Goal: Information Seeking & Learning: Learn about a topic

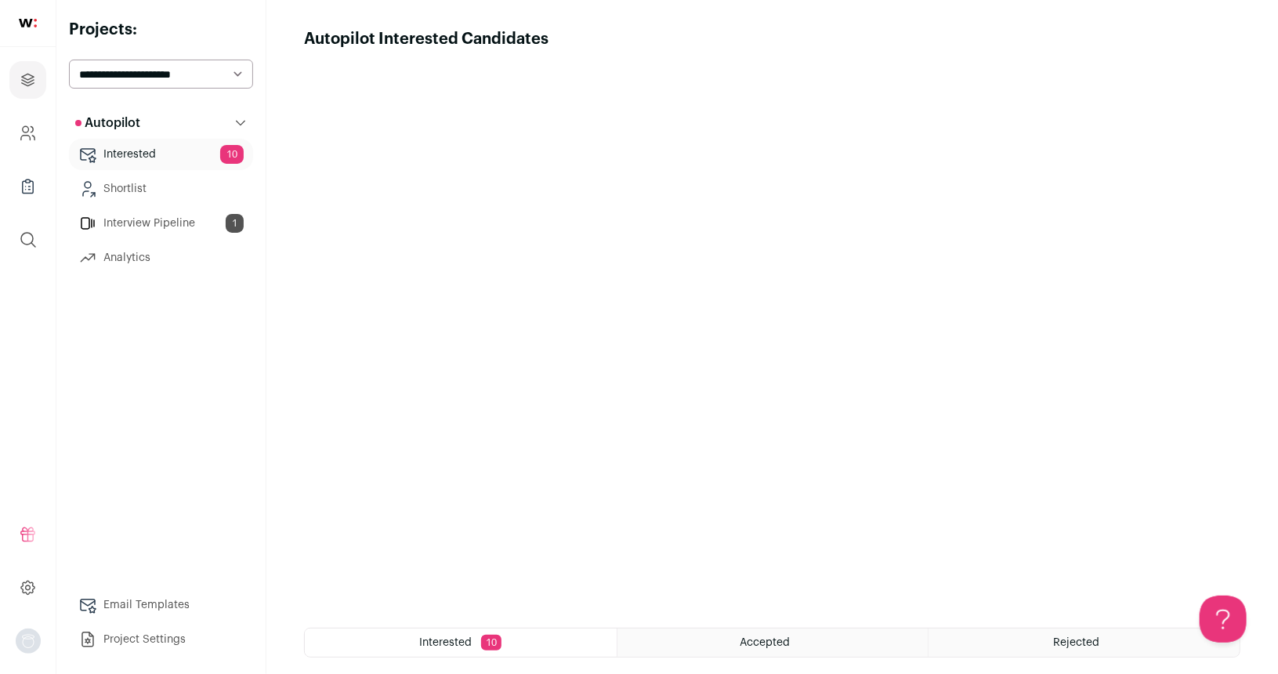
click at [167, 161] on link "Interested 10" at bounding box center [161, 154] width 184 height 31
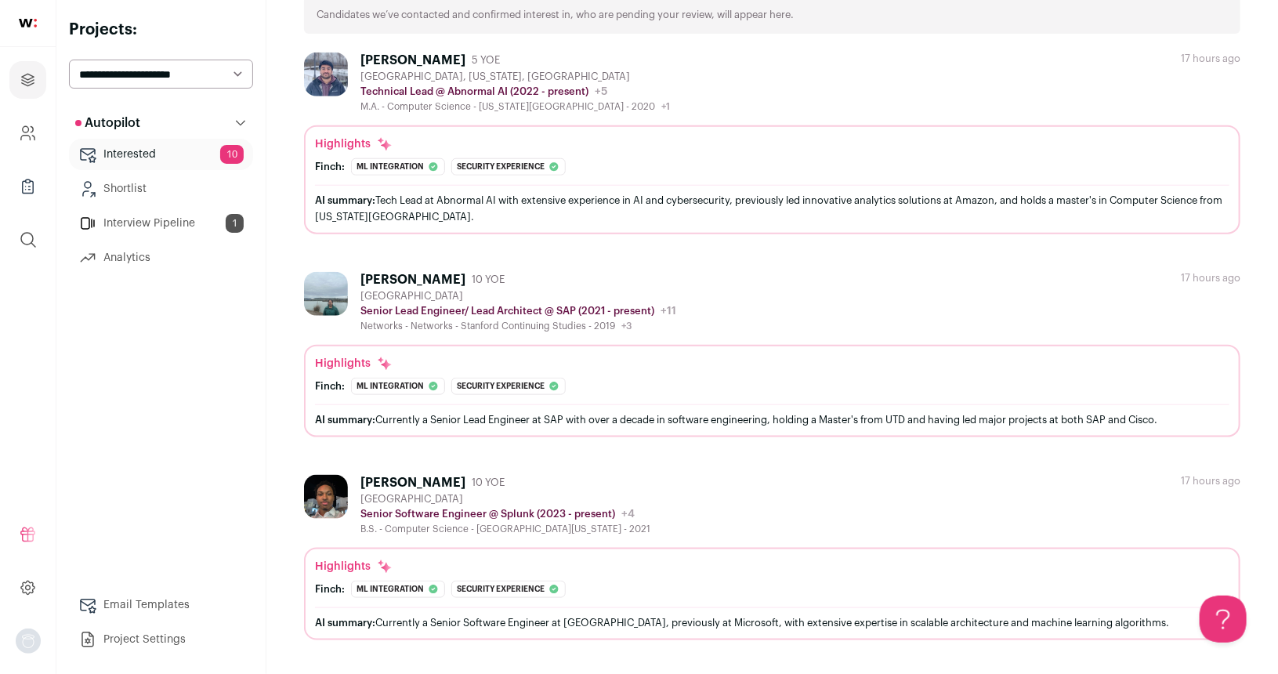
scroll to position [679, 0]
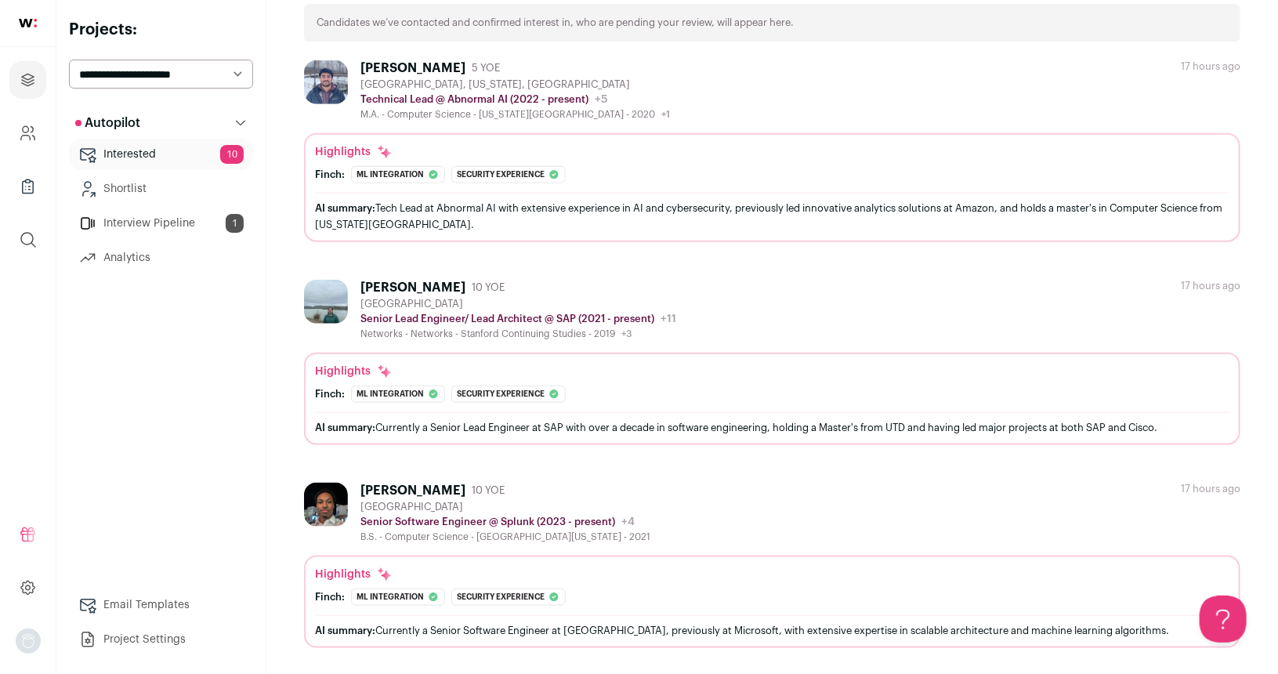
click at [750, 110] on div "[PERSON_NAME] 5 YOE [GEOGRAPHIC_DATA], [US_STATE], [GEOGRAPHIC_DATA] Technical …" at bounding box center [772, 90] width 937 height 60
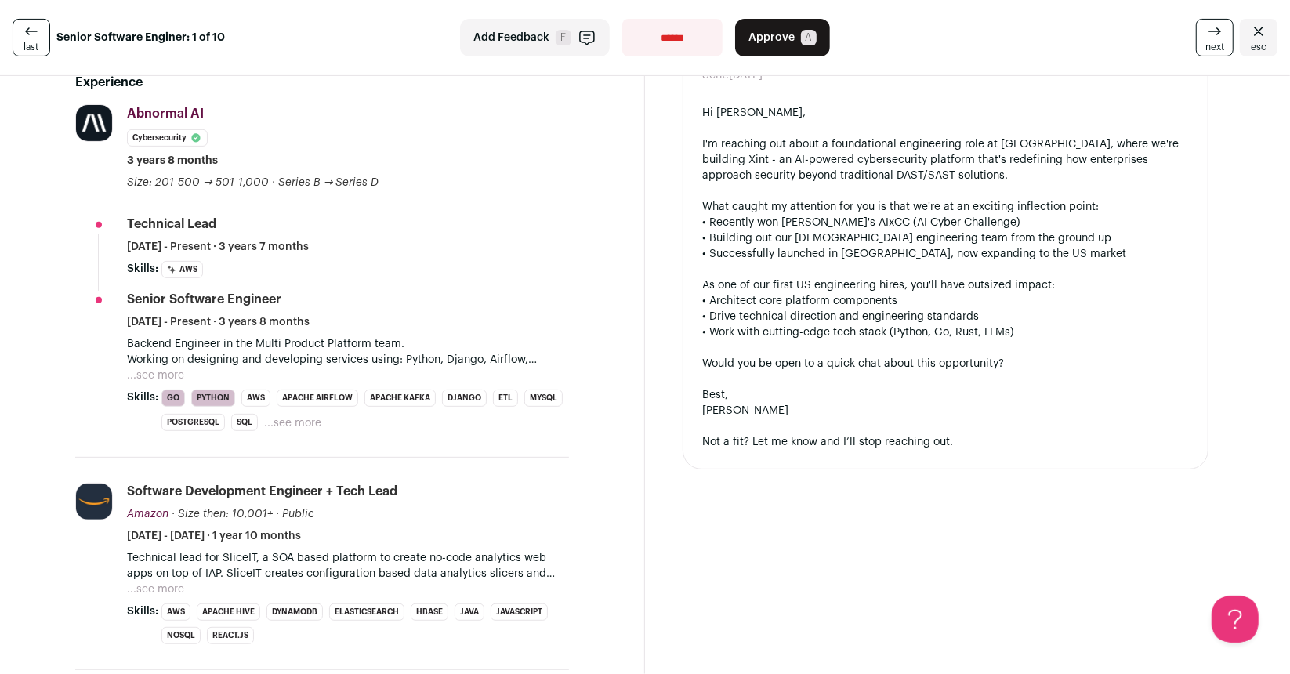
scroll to position [353, 0]
click at [179, 371] on button "...see more" at bounding box center [155, 375] width 57 height 16
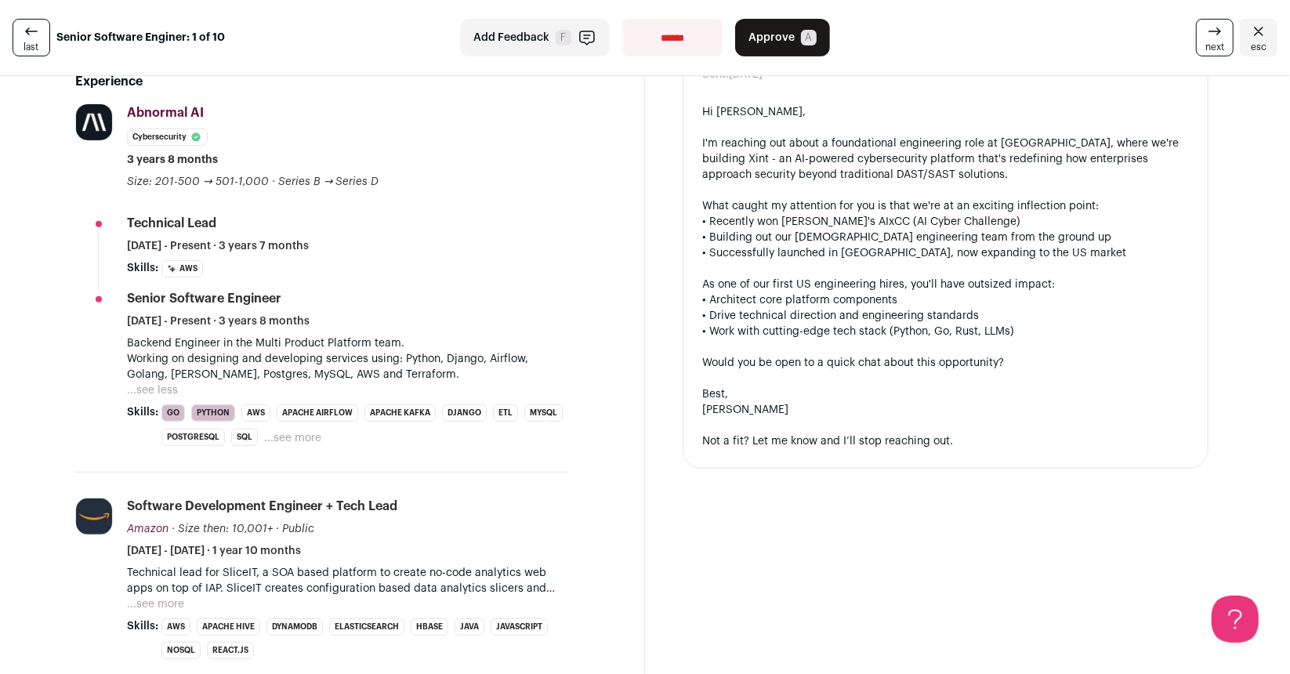
click at [307, 430] on button "...see more" at bounding box center [292, 438] width 57 height 16
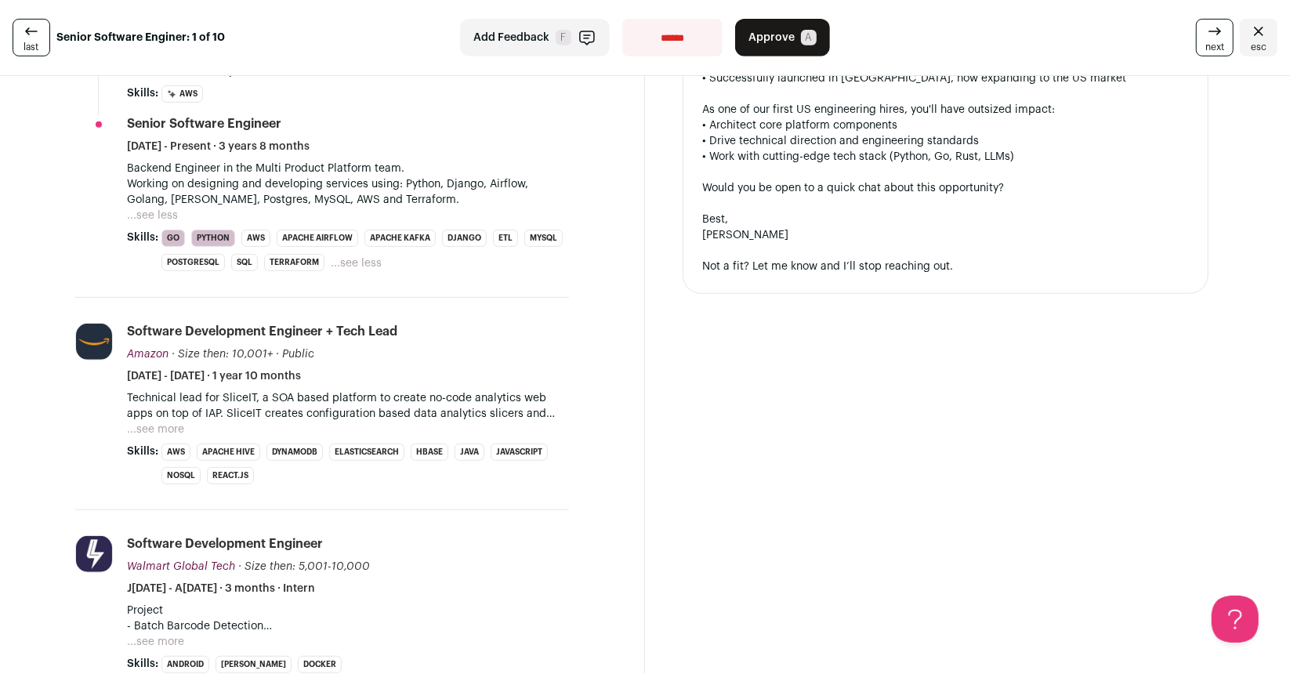
scroll to position [527, 0]
click at [161, 431] on button "...see more" at bounding box center [155, 430] width 57 height 16
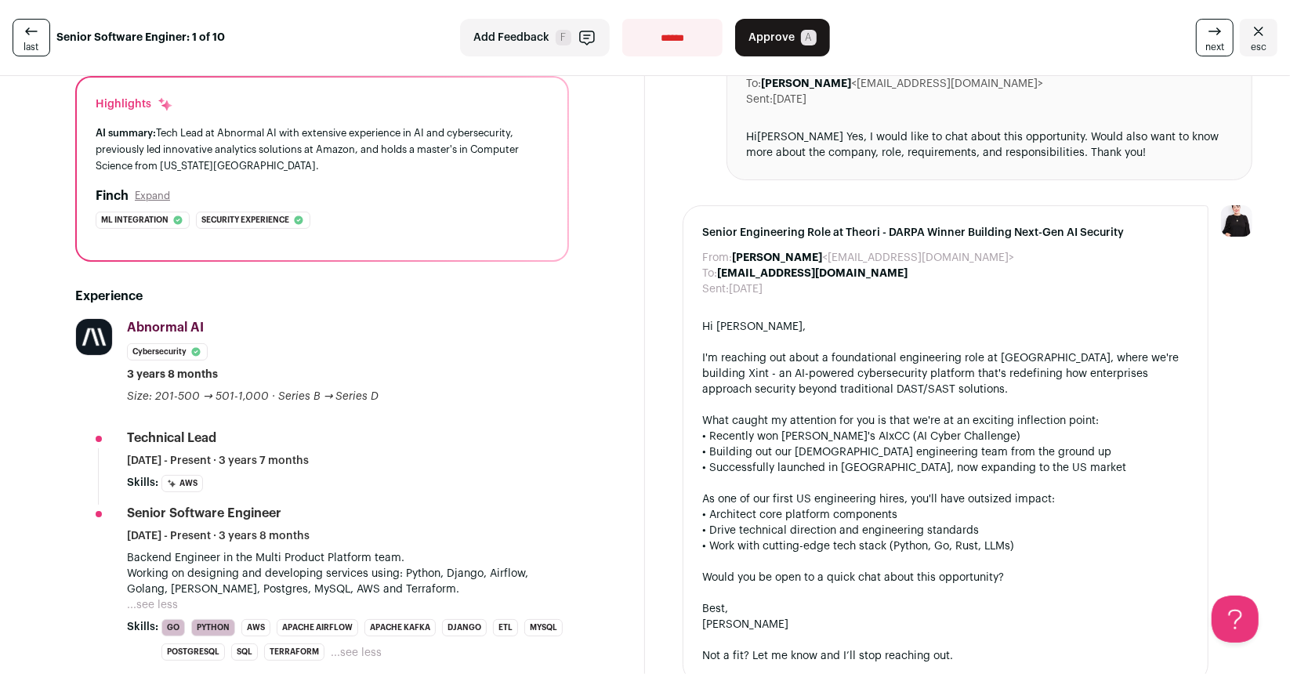
scroll to position [139, 0]
click at [281, 462] on span "[DATE] - Present · 3 years 7 months" at bounding box center [218, 460] width 182 height 16
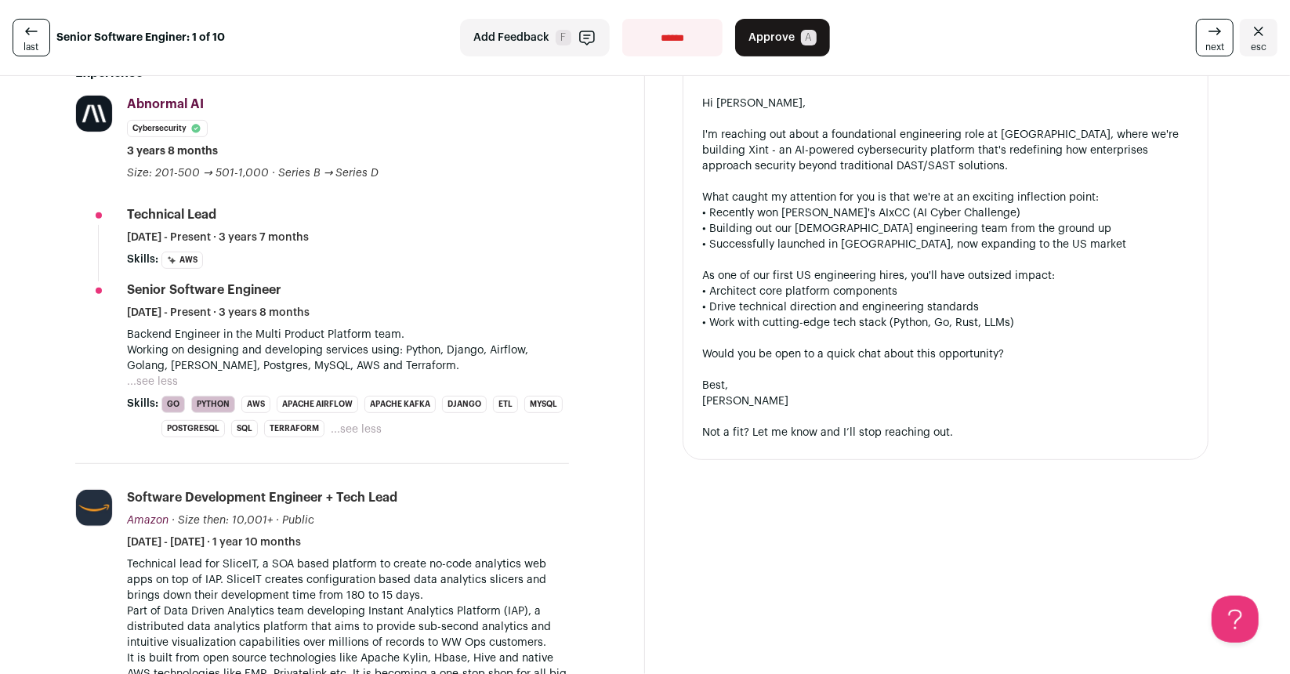
scroll to position [0, 0]
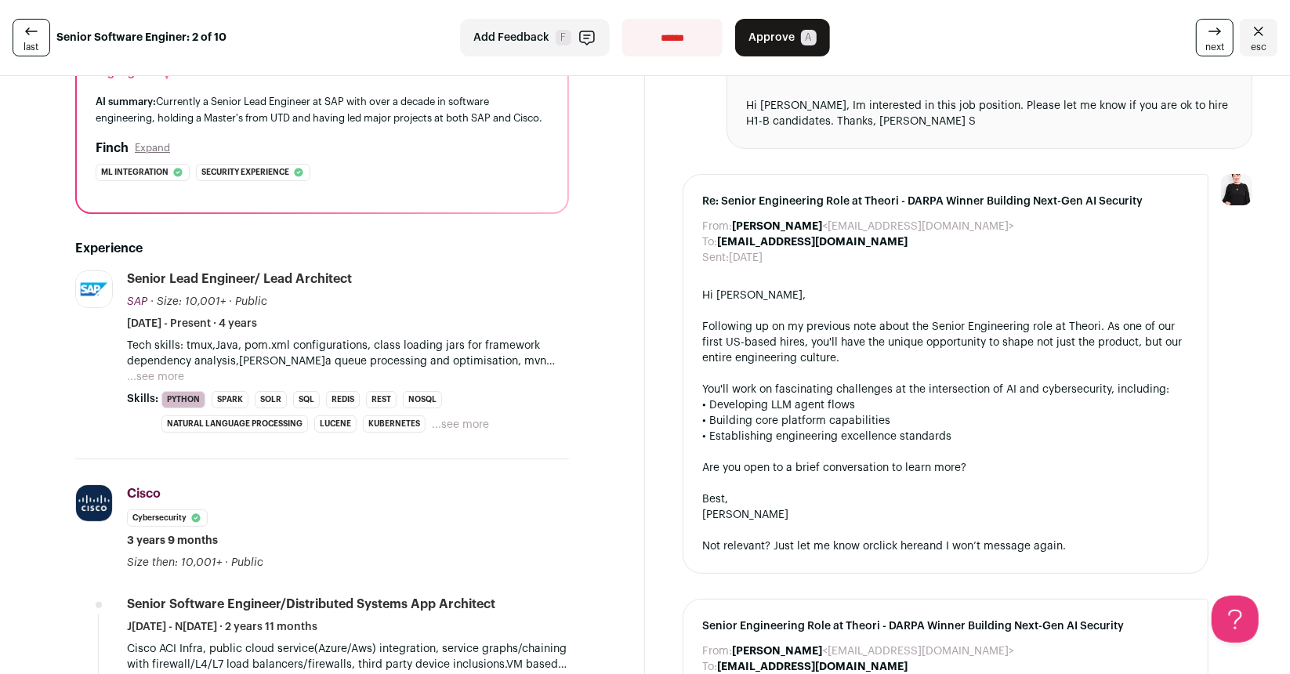
scroll to position [168, 0]
click at [179, 386] on button "...see more" at bounding box center [155, 379] width 57 height 16
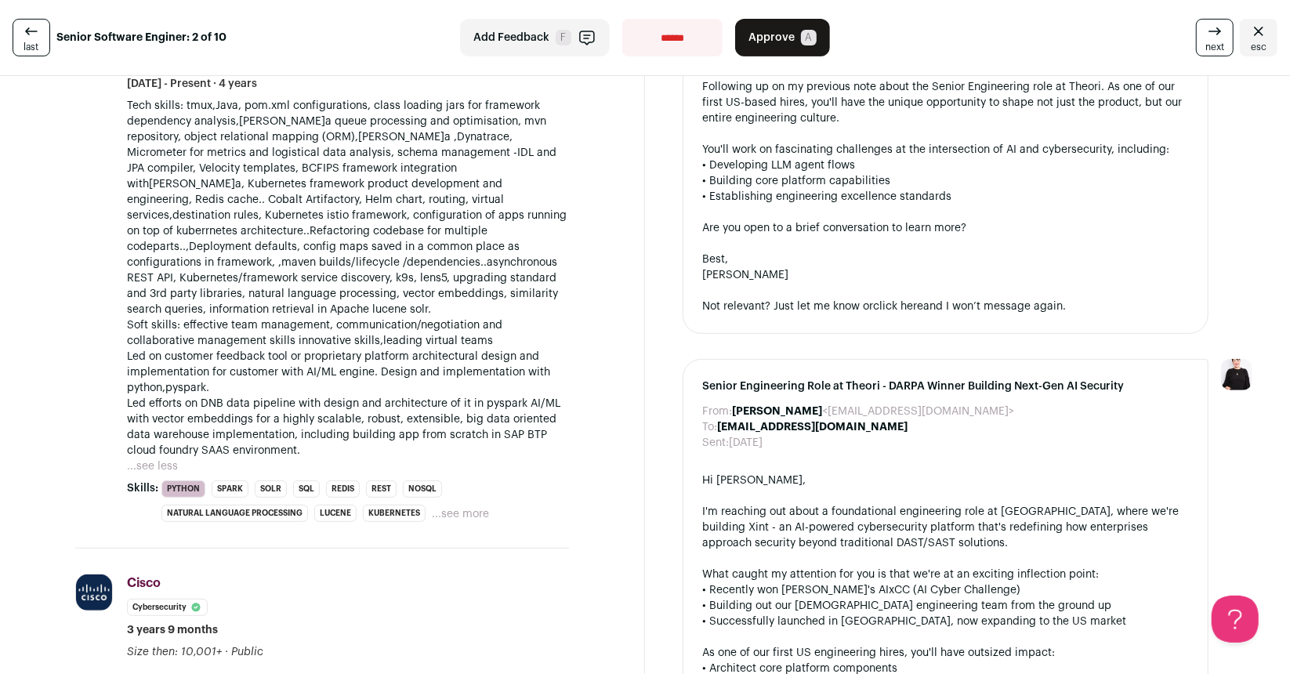
scroll to position [411, 0]
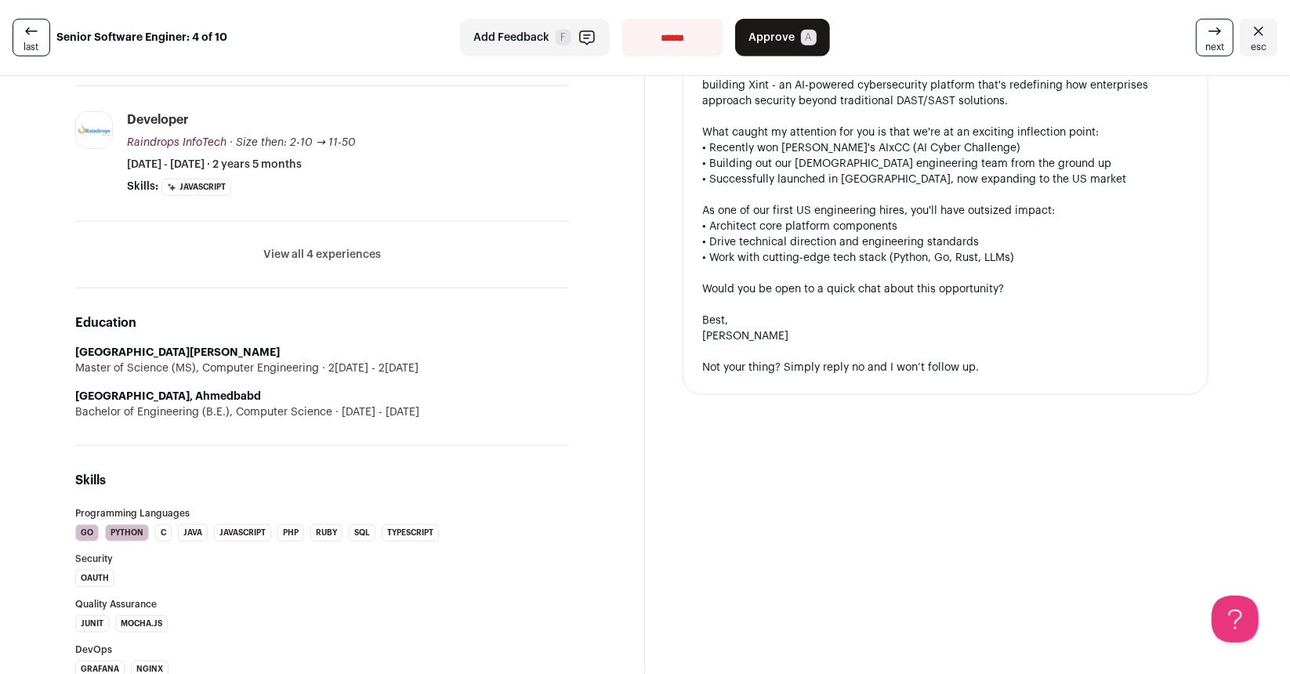
scroll to position [817, 0]
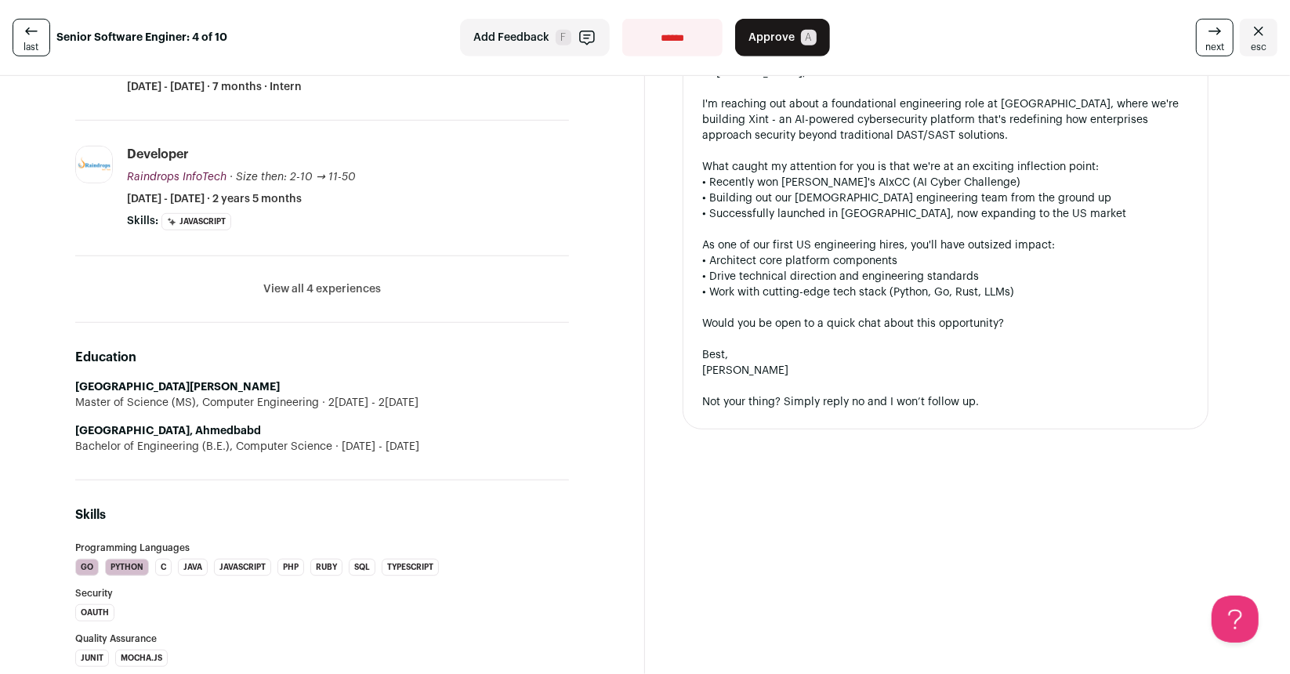
click at [348, 281] on button "View all 4 experiences" at bounding box center [322, 289] width 118 height 16
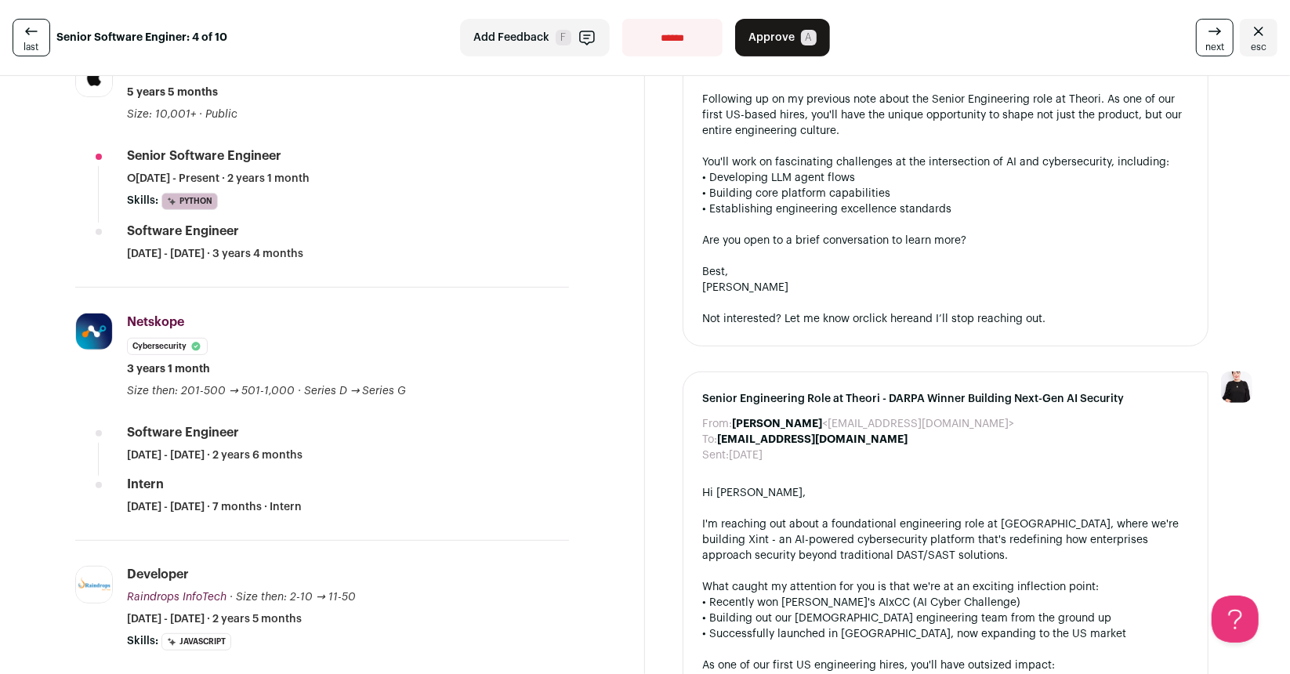
scroll to position [27, 0]
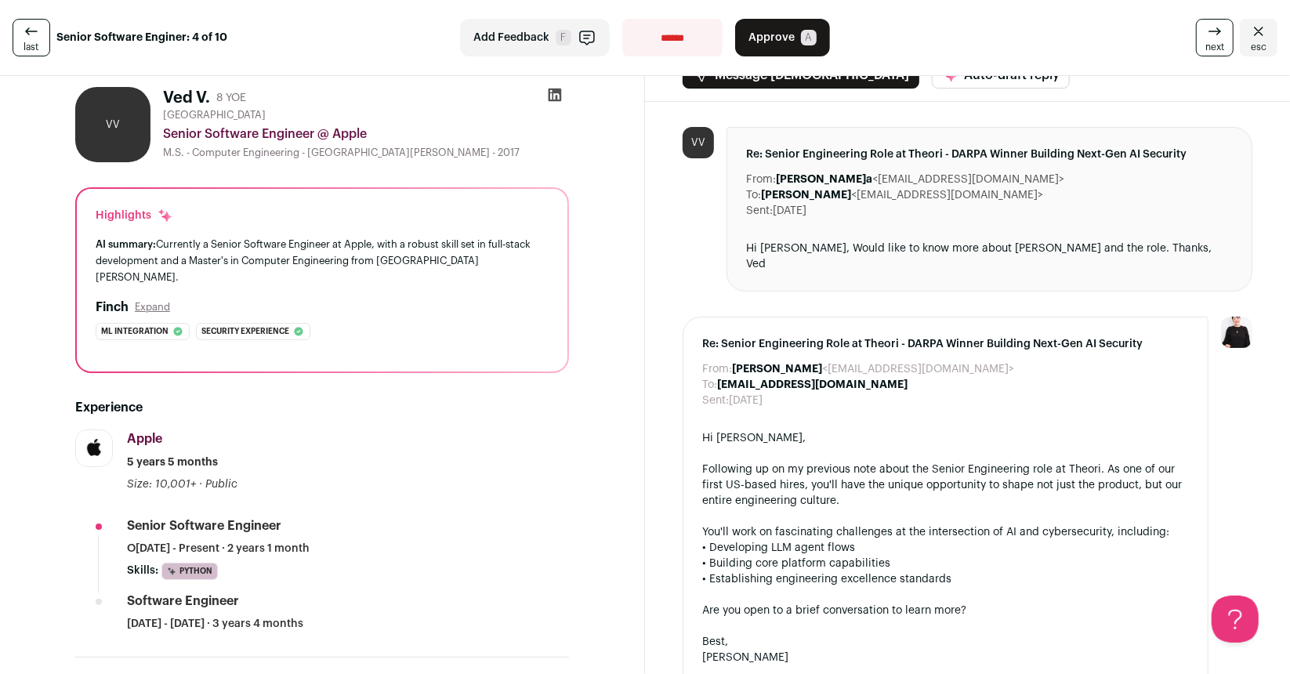
click at [550, 96] on icon at bounding box center [555, 95] width 13 height 13
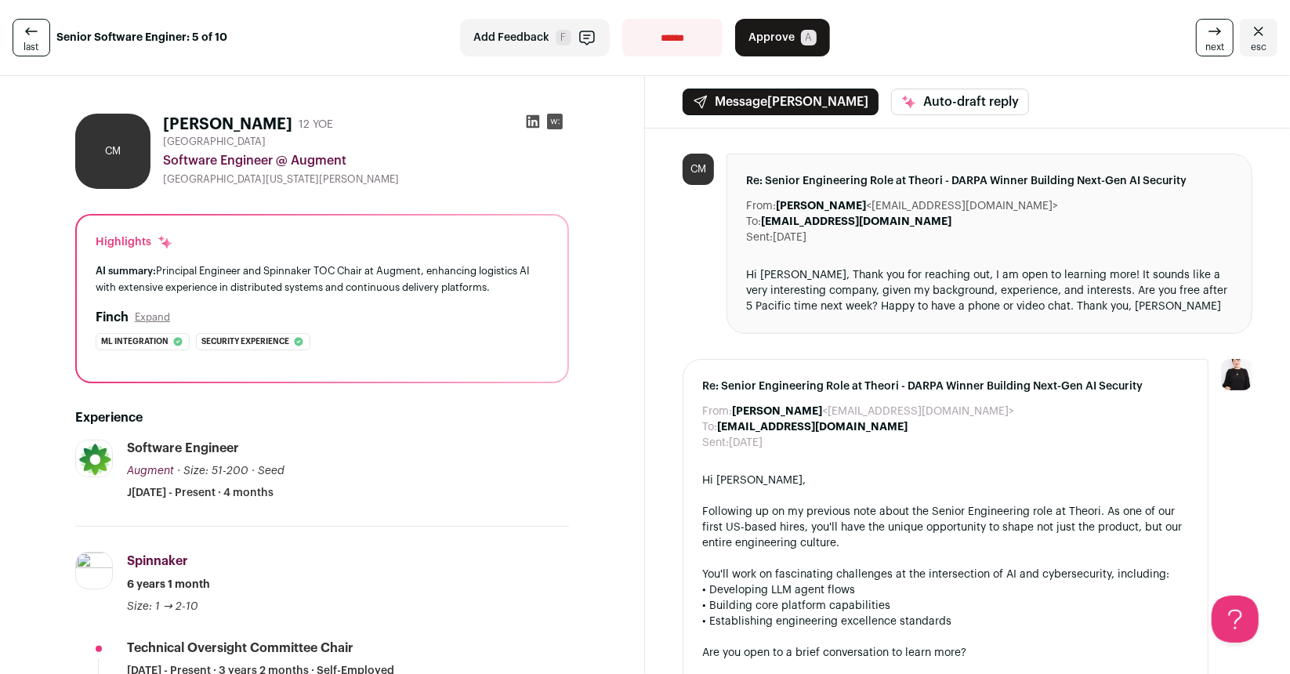
click at [769, 518] on div "Hi [PERSON_NAME], Following up on my previous note about the Senior Engineering…" at bounding box center [945, 606] width 487 height 266
